Goal: Navigation & Orientation: Find specific page/section

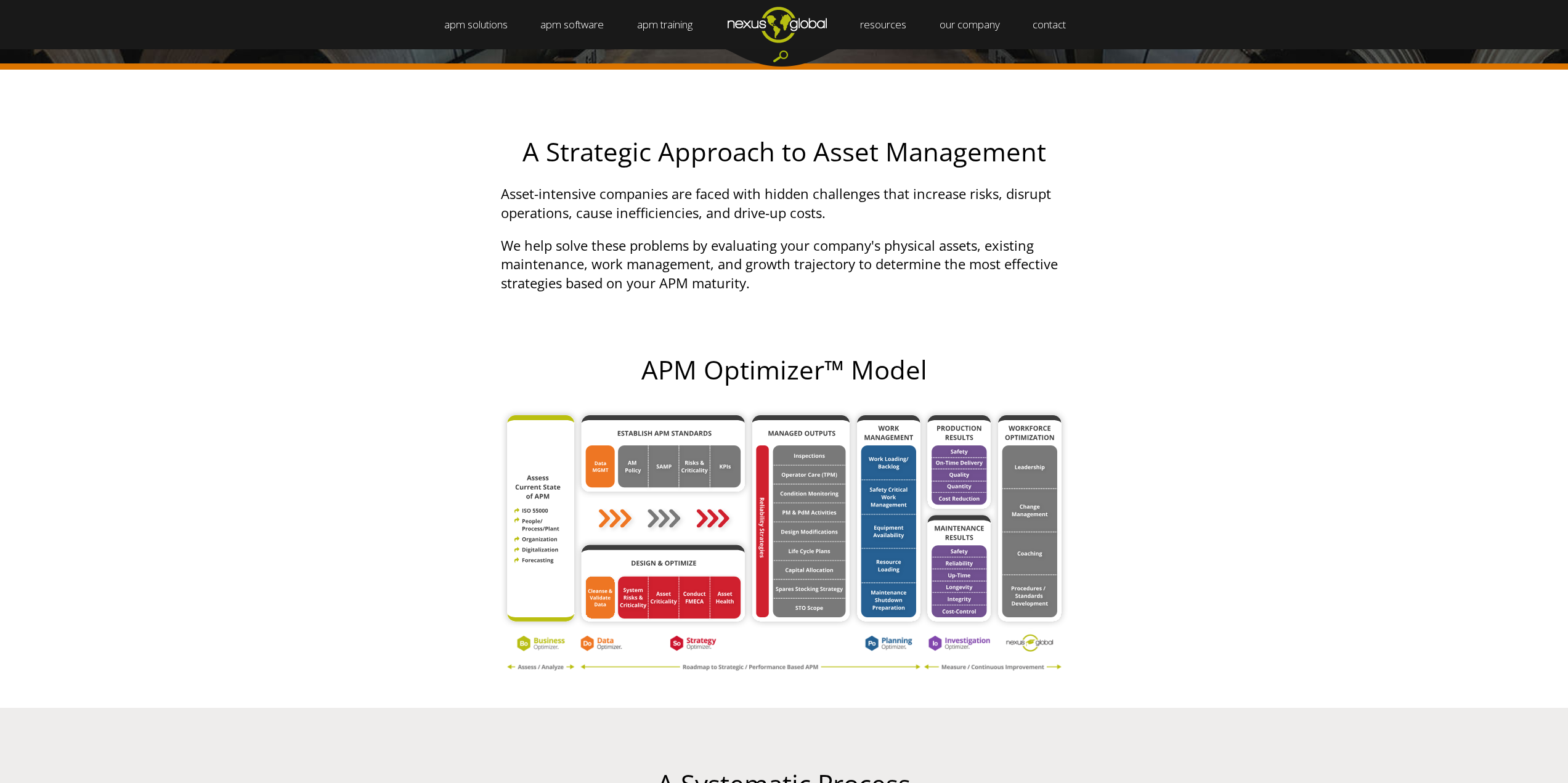
scroll to position [434, 0]
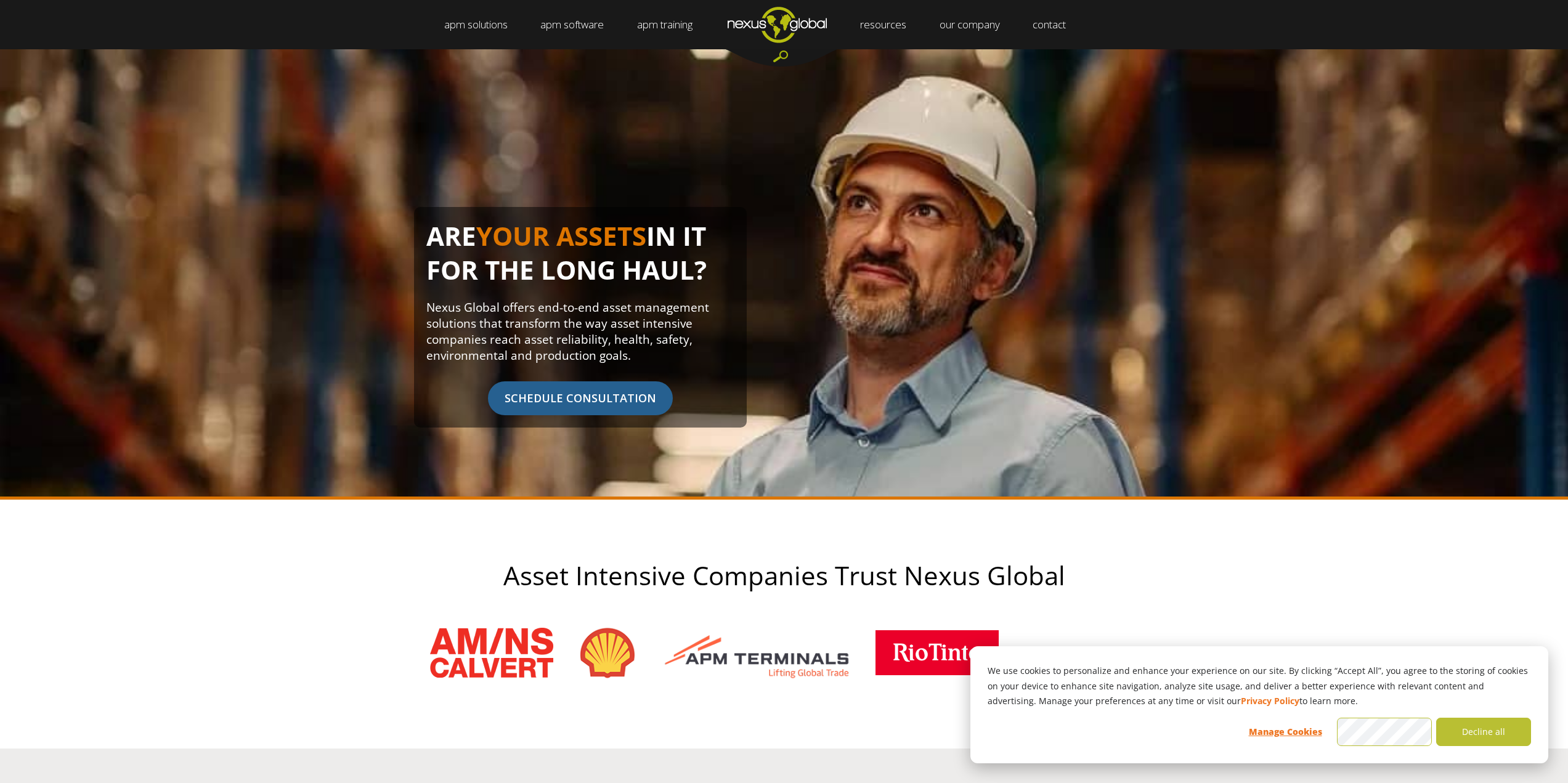
click at [774, 20] on img "Navigation Menu" at bounding box center [777, 24] width 132 height 49
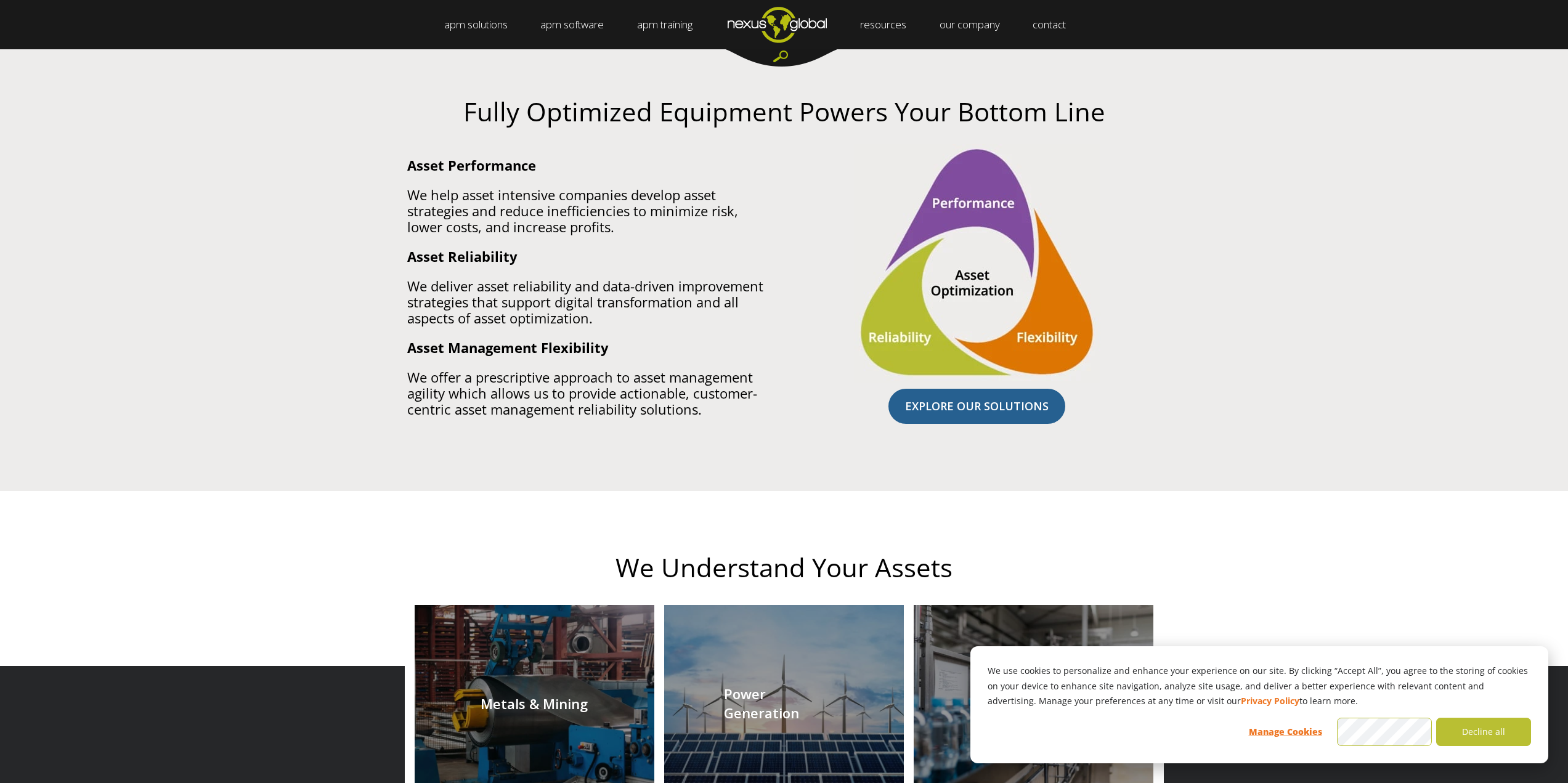
scroll to position [714, 0]
click at [500, 197] on p "We help asset intensive companies develop asset strategies and reduce inefficie…" at bounding box center [590, 210] width 367 height 48
type textarea "intensive"
click at [500, 197] on p "We help asset intensive companies develop asset strategies and reduce inefficie…" at bounding box center [590, 210] width 367 height 48
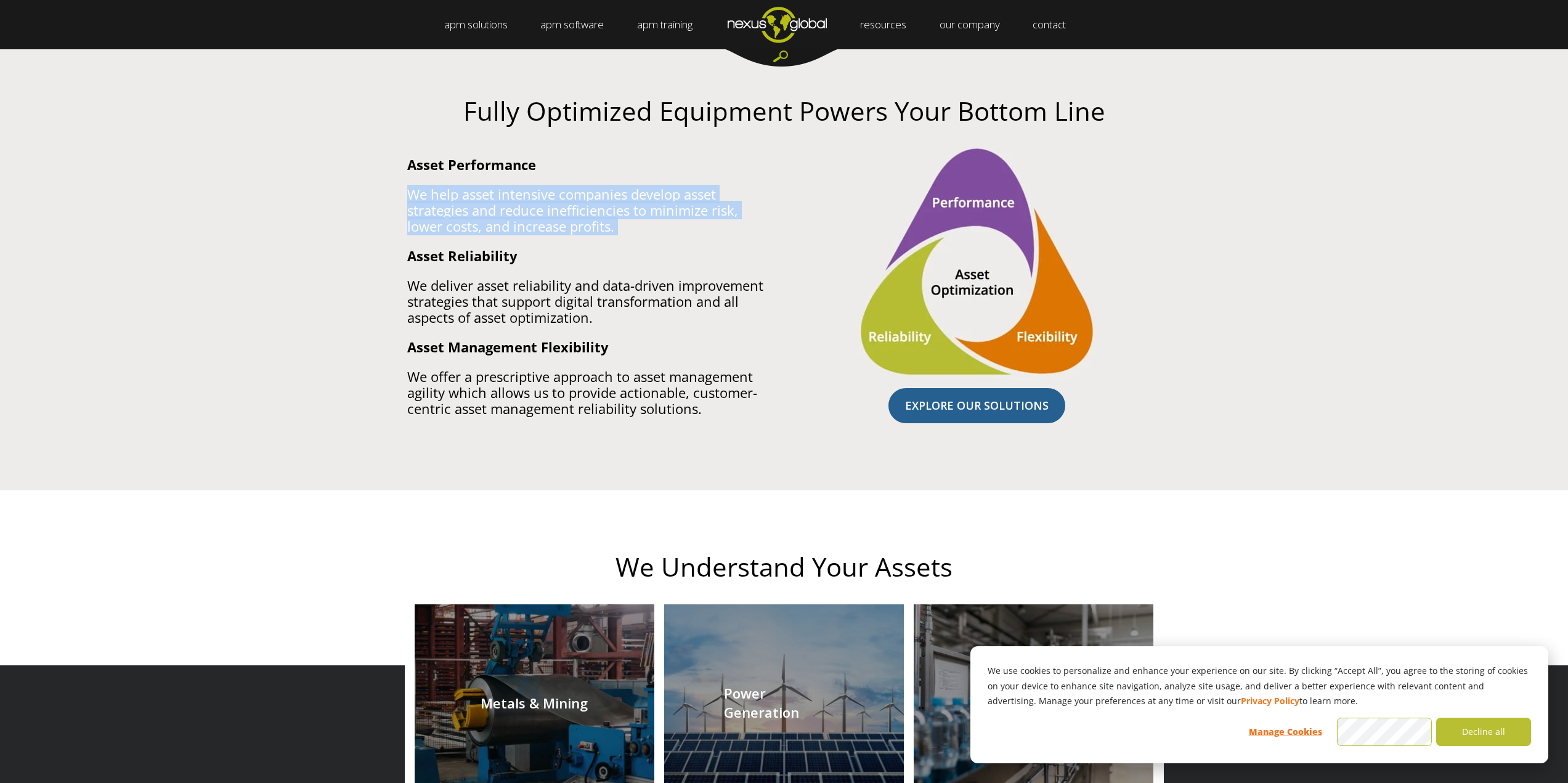
click at [500, 197] on p "We help asset intensive companies develop asset strategies and reduce inefficie…" at bounding box center [590, 210] width 367 height 48
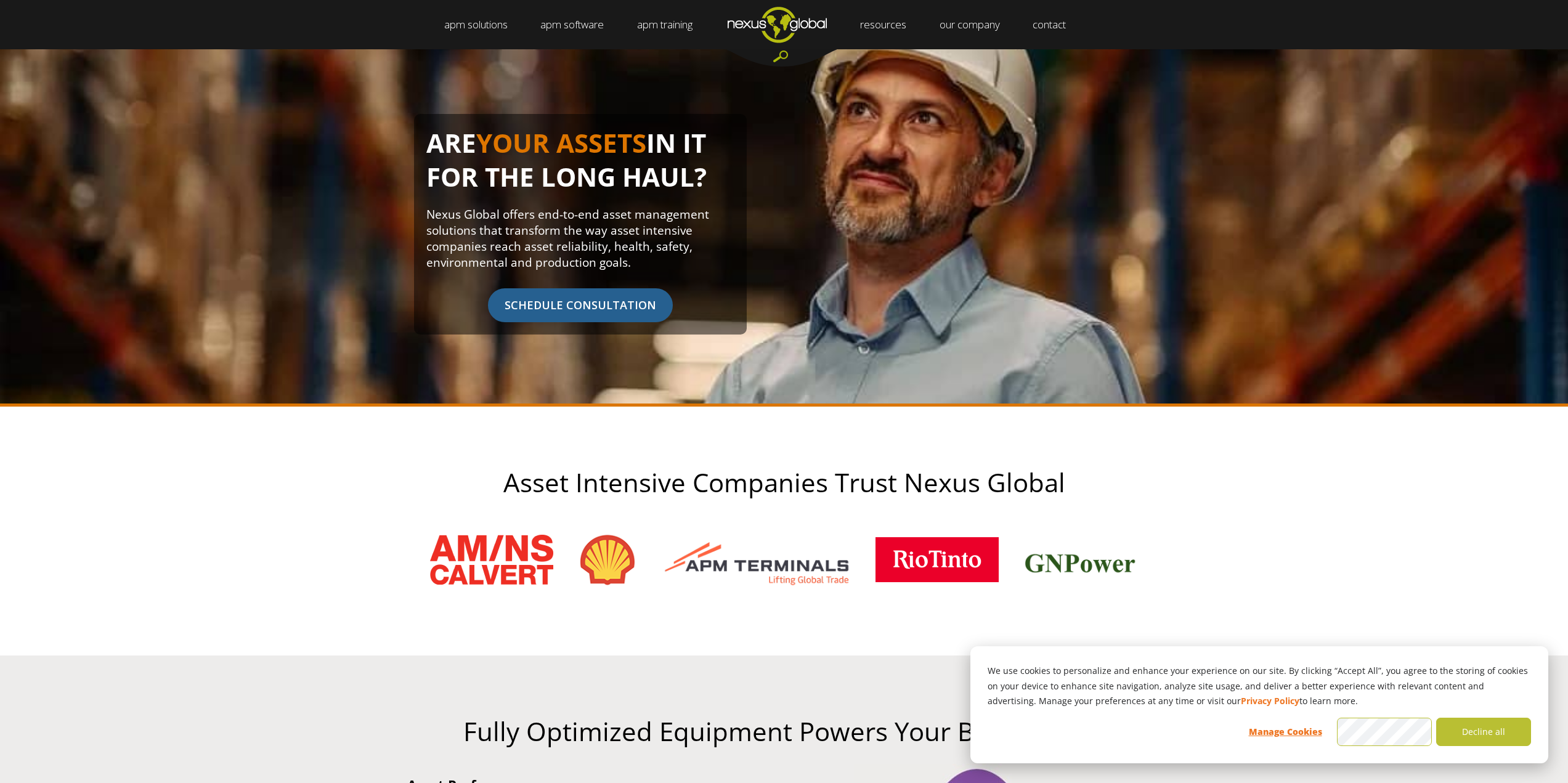
scroll to position [0, 0]
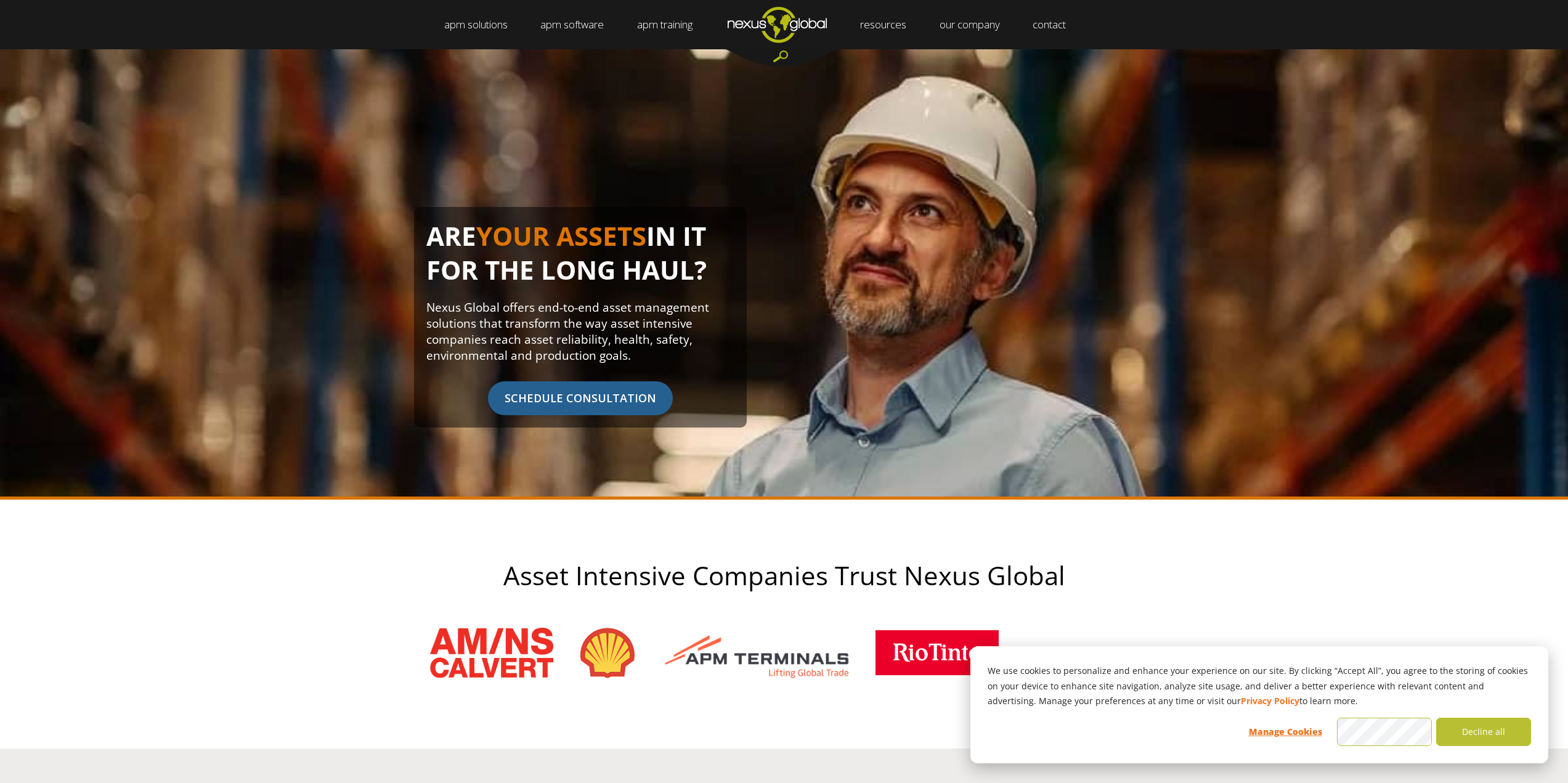
click at [774, 21] on img "Navigation Menu" at bounding box center [777, 24] width 132 height 49
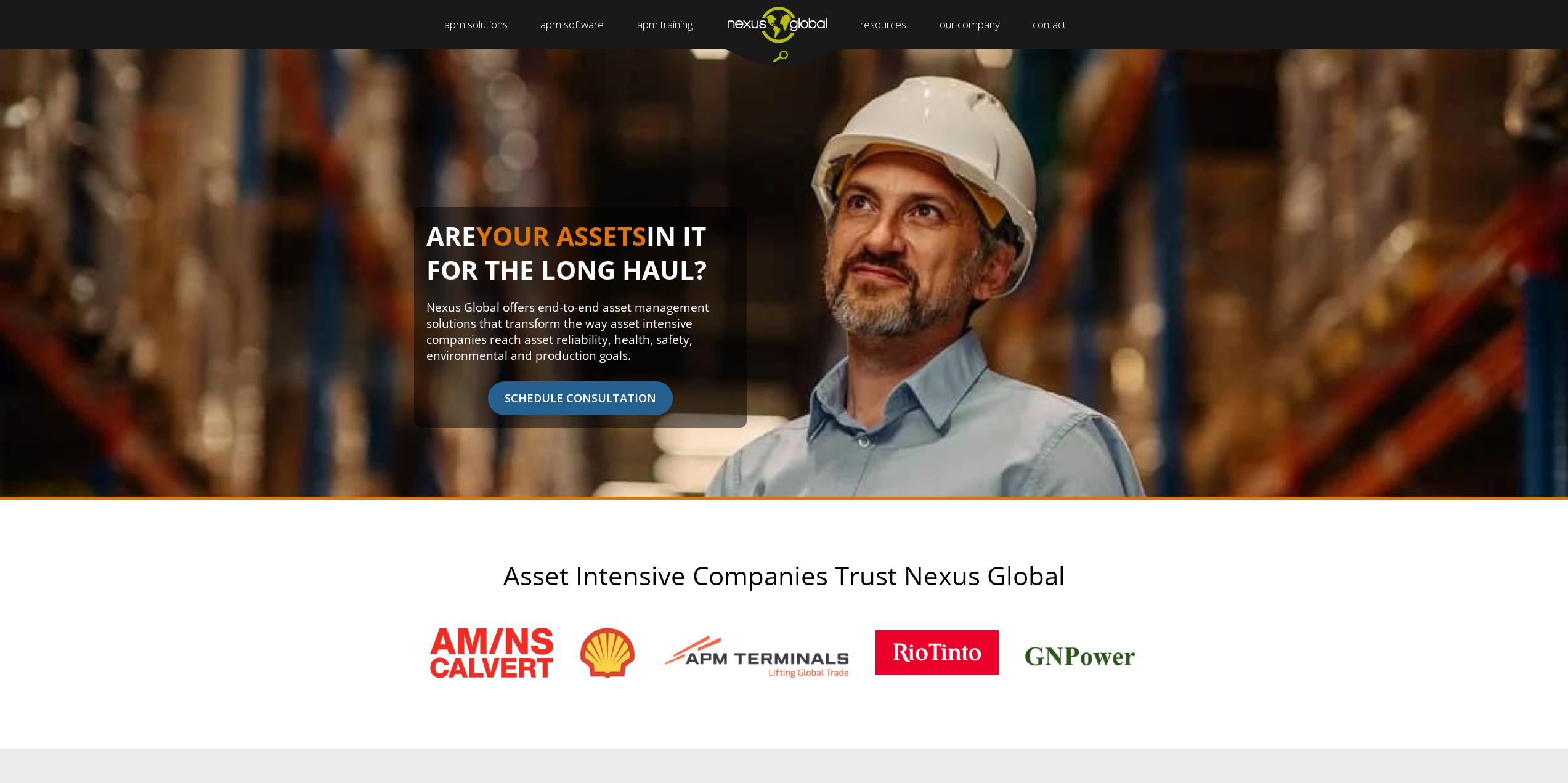
click at [804, 23] on img "Navigation Menu" at bounding box center [777, 24] width 132 height 49
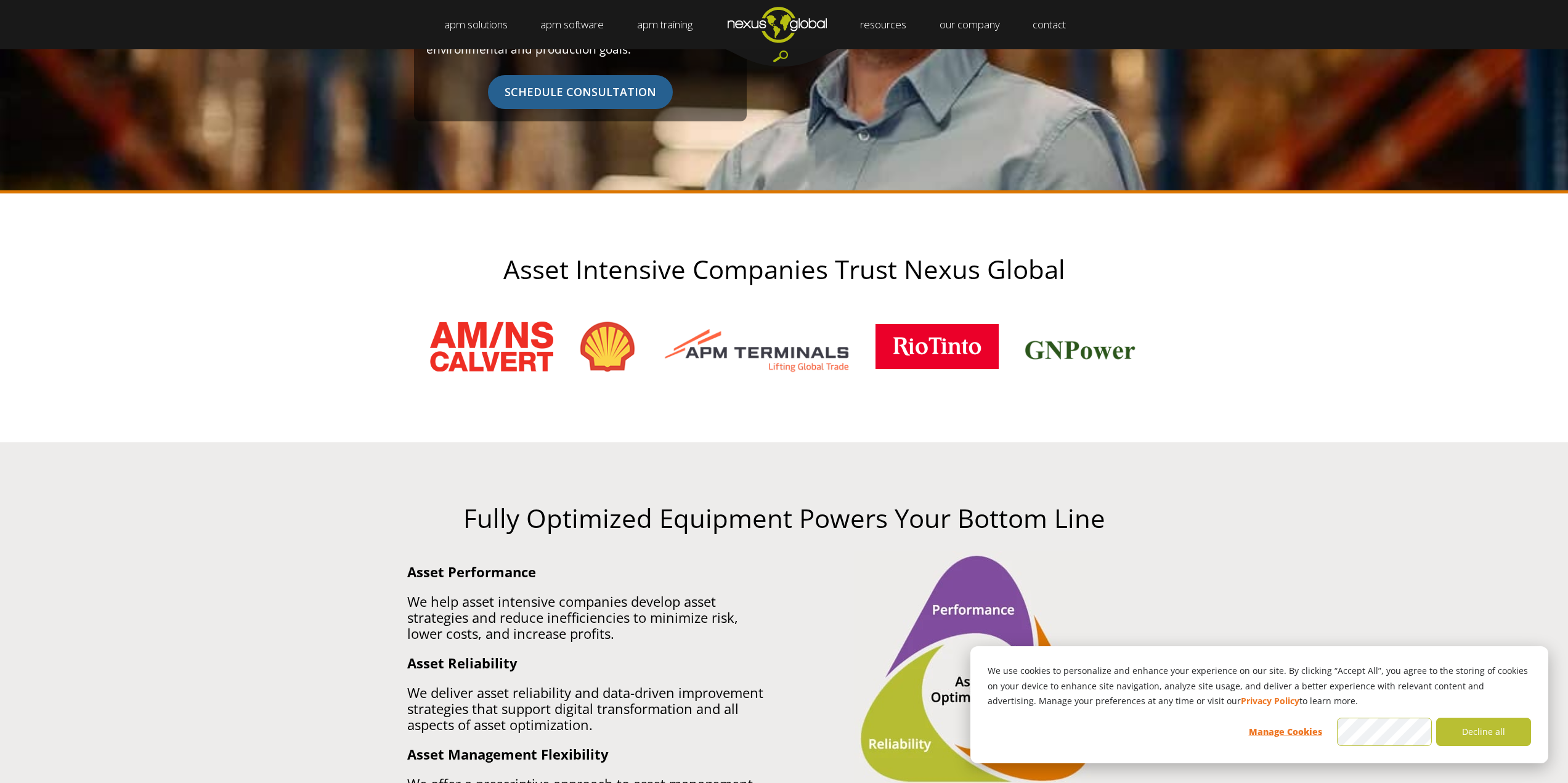
scroll to position [304, 0]
